Goal: Navigation & Orientation: Find specific page/section

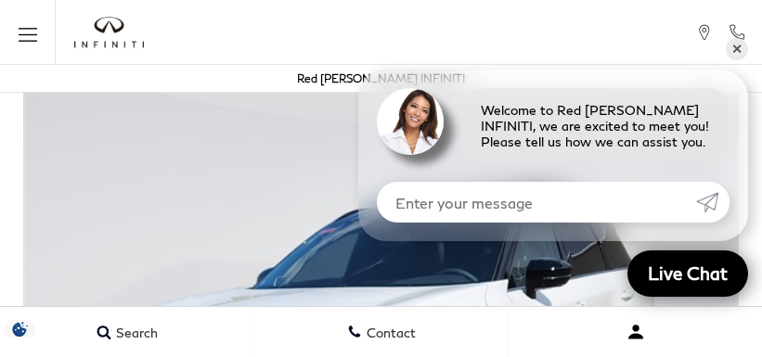
click at [603, 351] on button "Open user profile menu" at bounding box center [635, 332] width 253 height 46
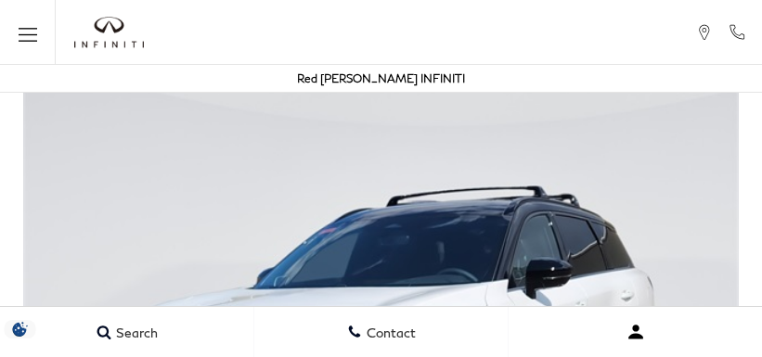
click at [696, 351] on button "Open user profile menu" at bounding box center [635, 332] width 253 height 46
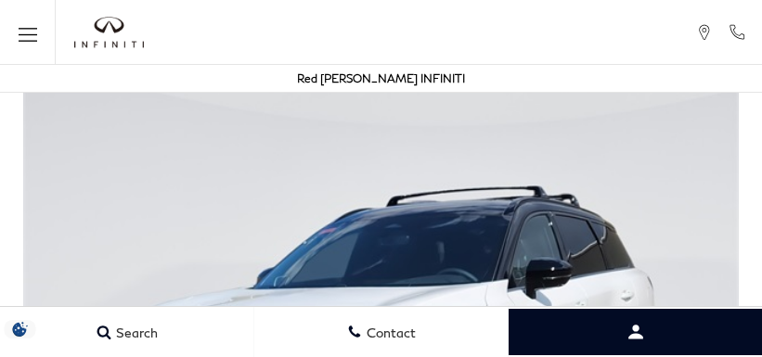
click at [696, 305] on img at bounding box center [381, 343] width 762 height 537
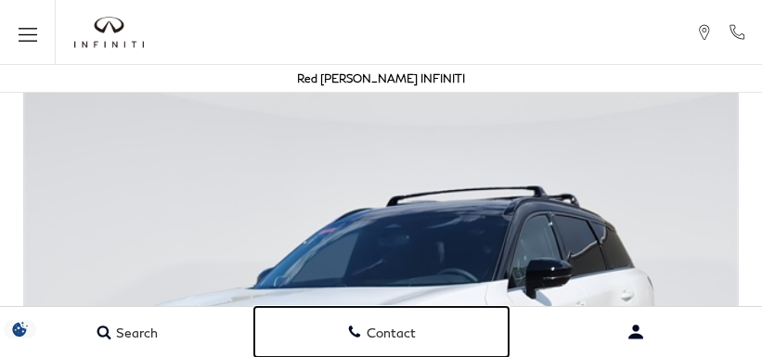
click at [418, 351] on link "Contact" at bounding box center [381, 332] width 254 height 50
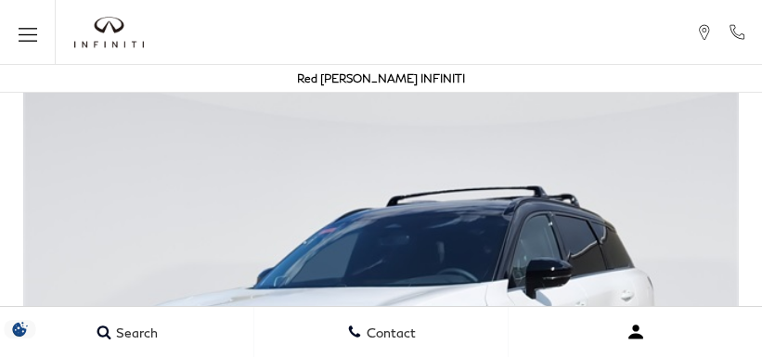
click at [603, 351] on button "Open user profile menu" at bounding box center [635, 332] width 253 height 46
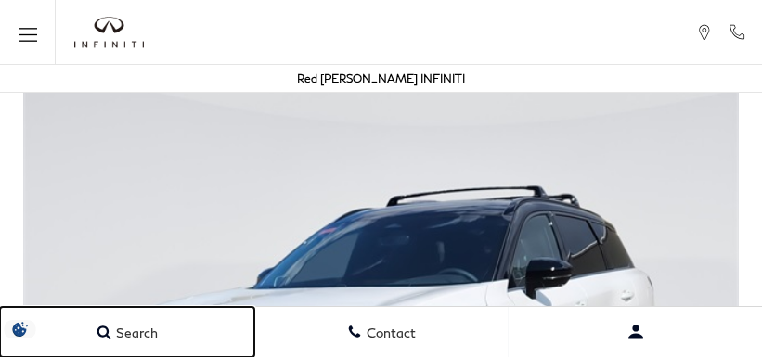
click at [93, 314] on link "Search" at bounding box center [127, 332] width 254 height 50
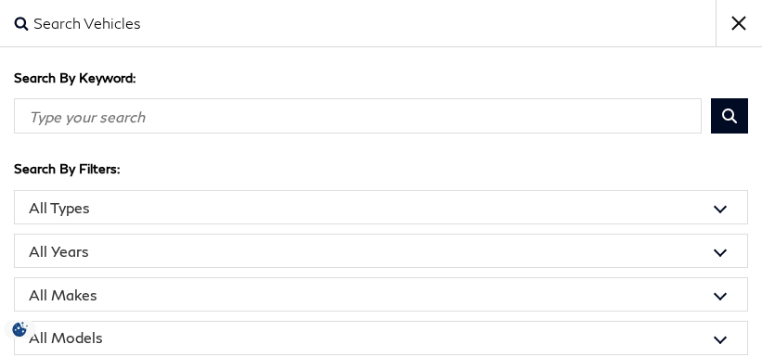
click at [316, 128] on input "Search By Keyword" at bounding box center [358, 115] width 688 height 35
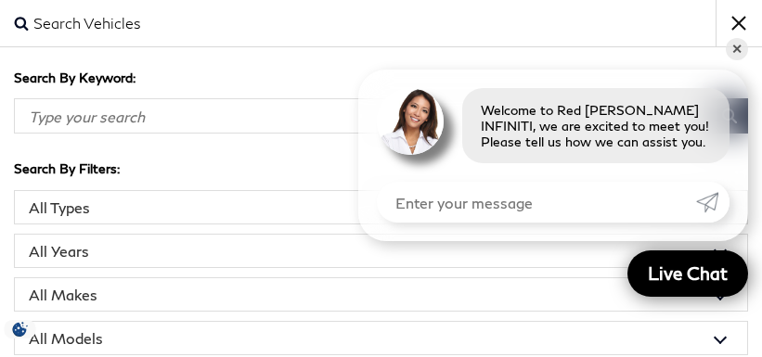
click at [511, 323] on select "All Models 2 Series 2500 Acadia Accord Atlas CT5 CX-5 Edge Explorer [PERSON_NAM…" at bounding box center [381, 338] width 734 height 34
